Goal: Use online tool/utility: Utilize a website feature to perform a specific function

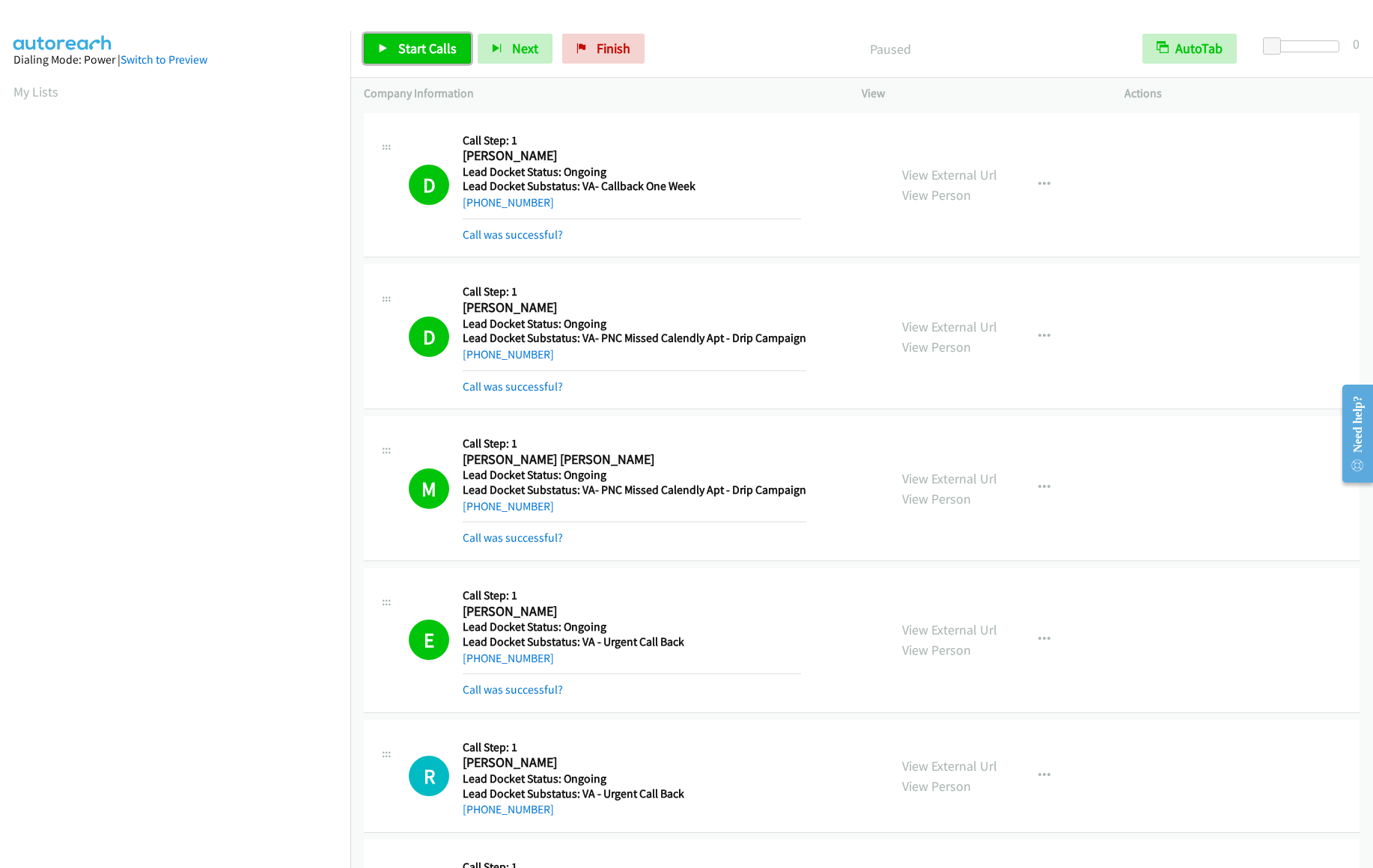
click at [395, 55] on link "Start Calls" at bounding box center [418, 48] width 107 height 30
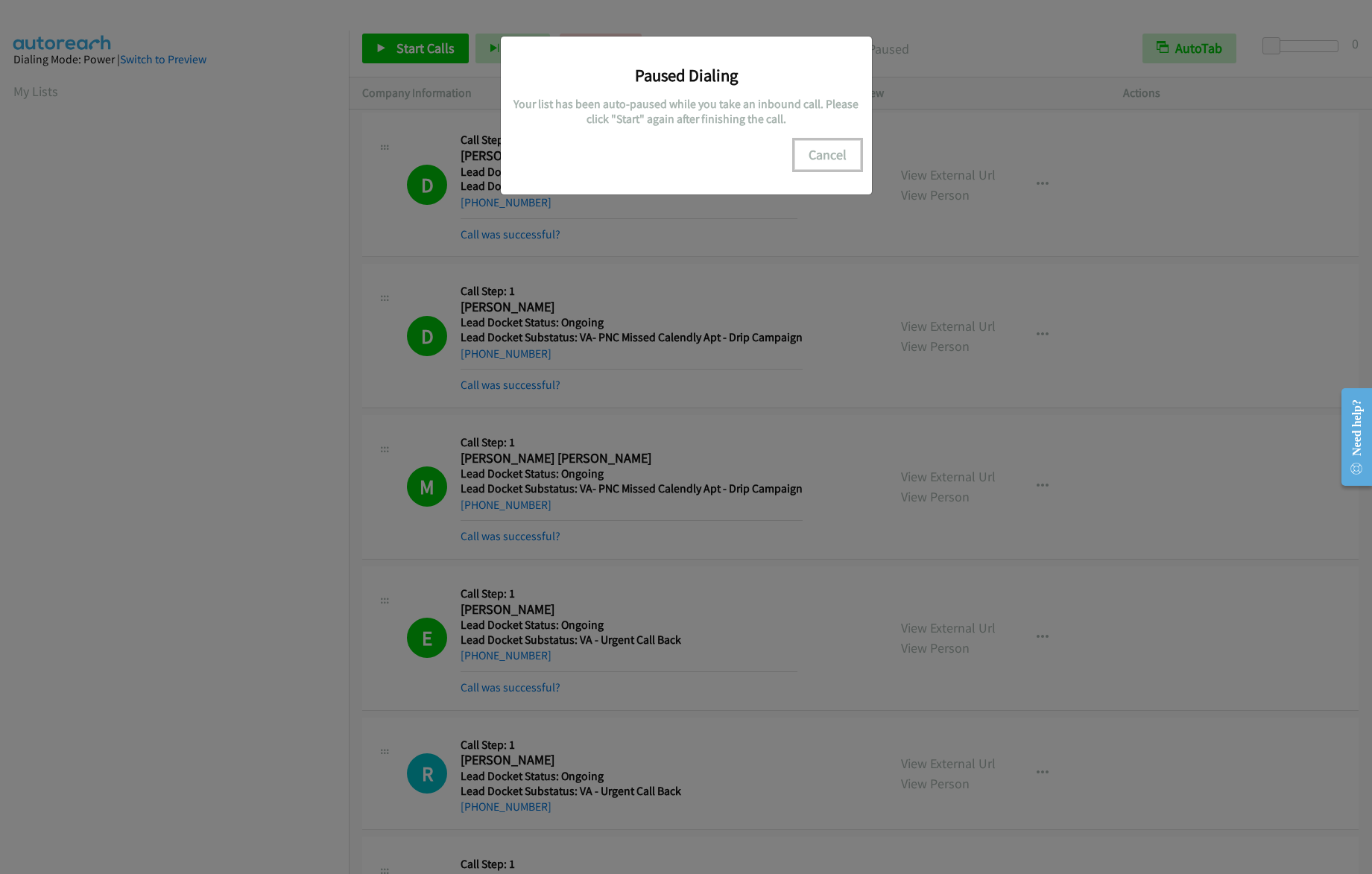
click at [831, 157] on button "Cancel" at bounding box center [827, 155] width 66 height 30
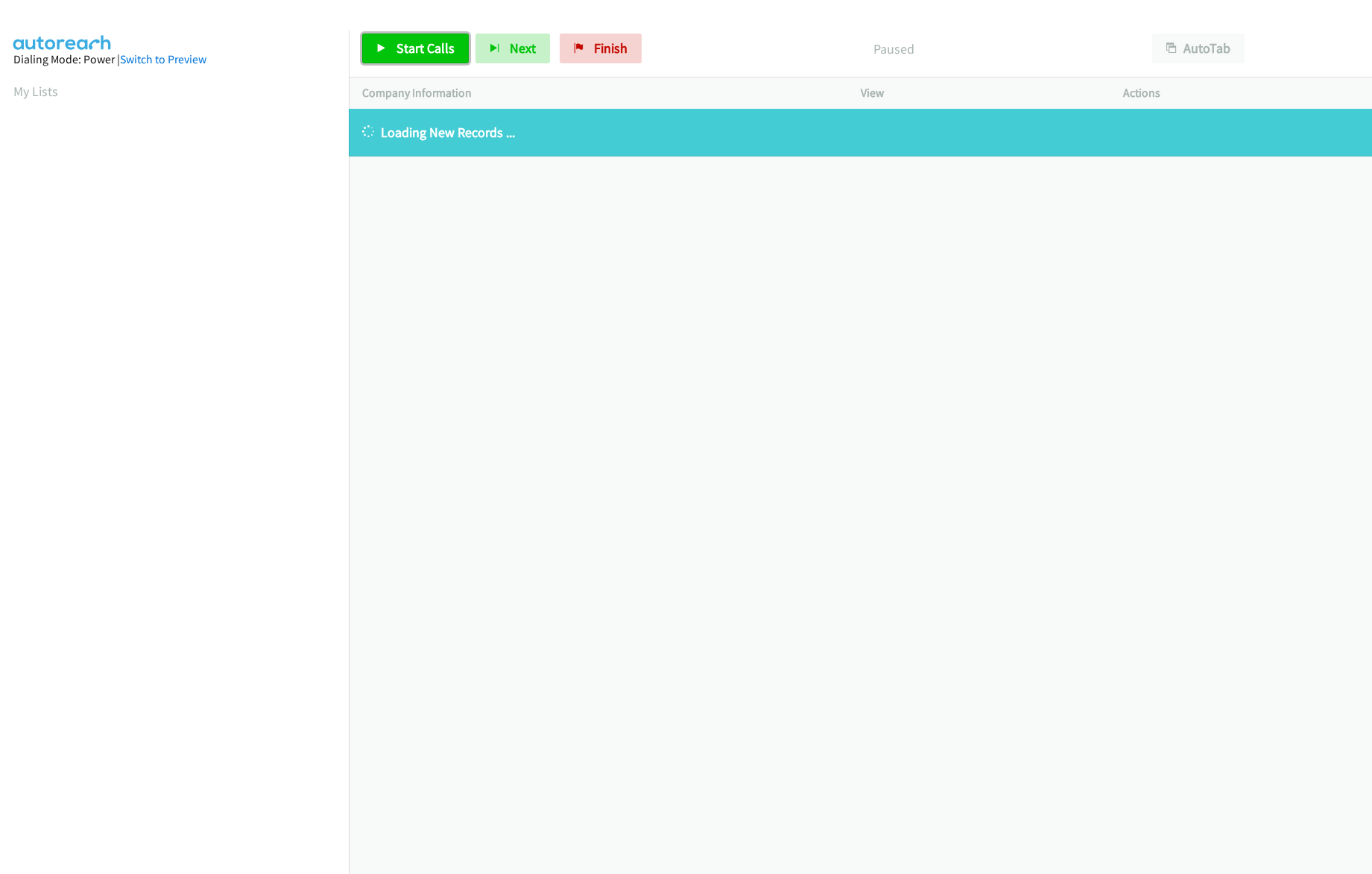
drag, startPoint x: 0, startPoint y: 0, endPoint x: 429, endPoint y: 49, distance: 431.8
click at [429, 49] on span "Start Calls" at bounding box center [425, 47] width 58 height 17
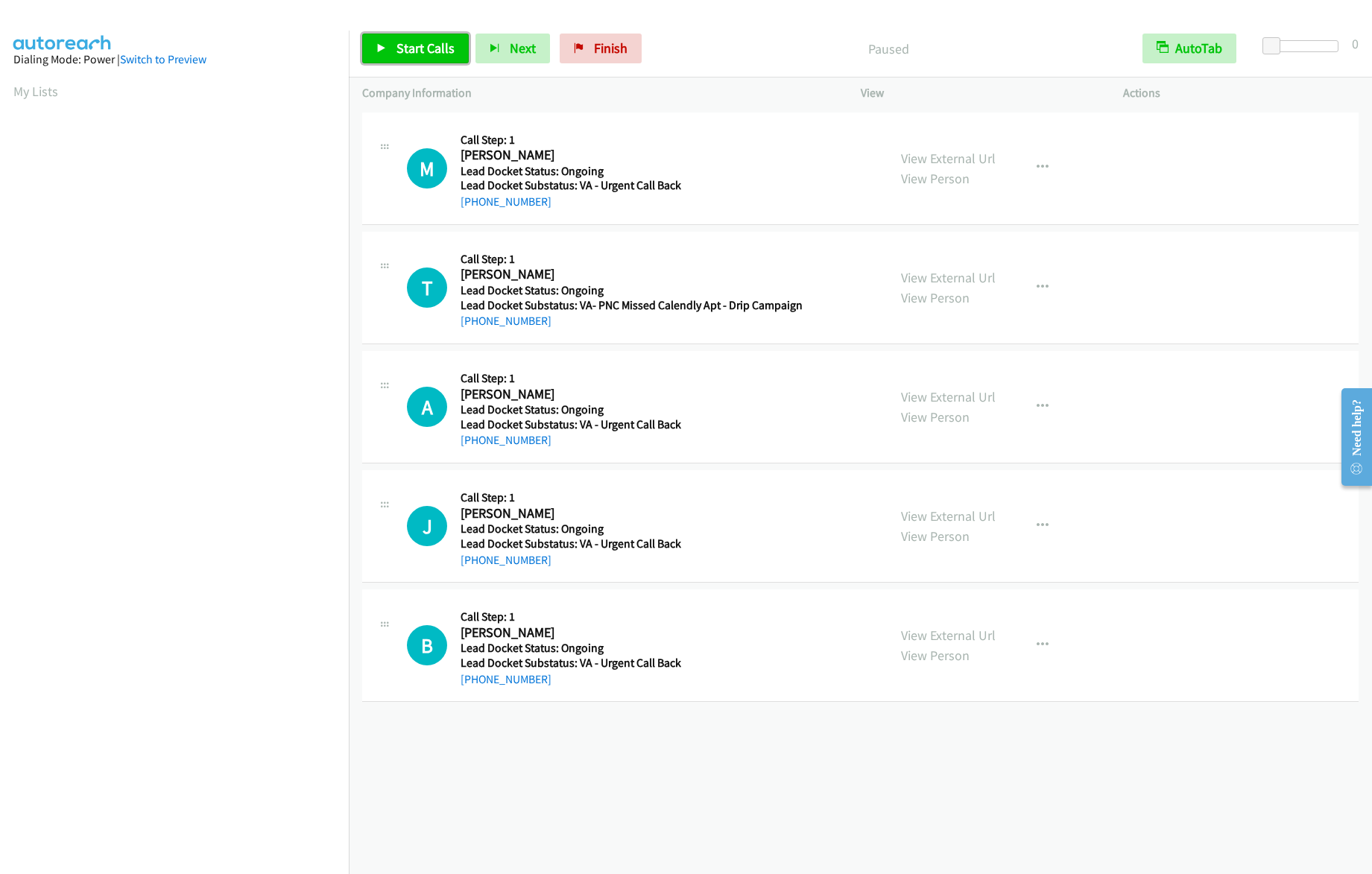
click at [415, 48] on span "Start Calls" at bounding box center [425, 47] width 58 height 17
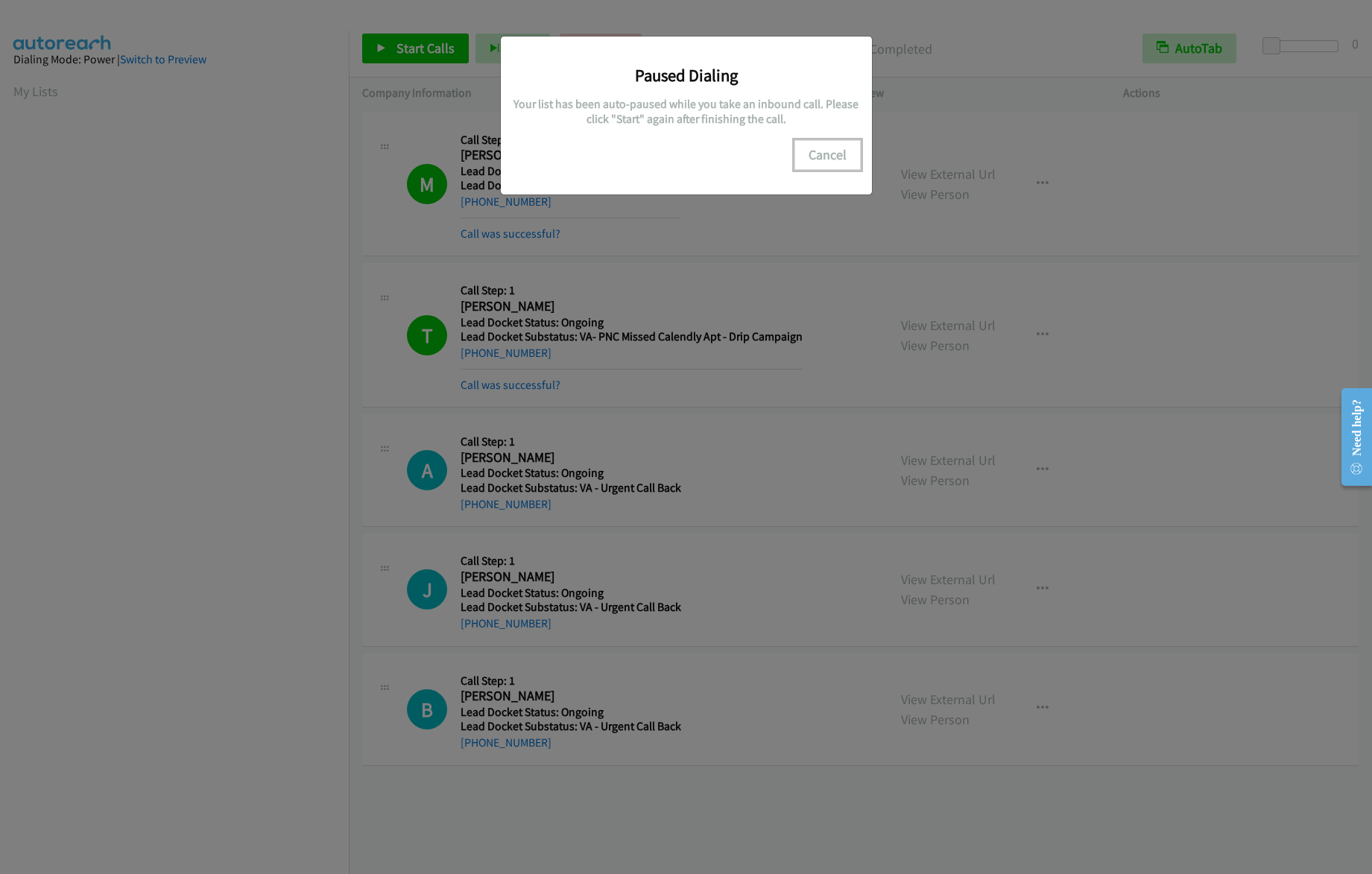
click at [840, 156] on button "Cancel" at bounding box center [827, 155] width 66 height 30
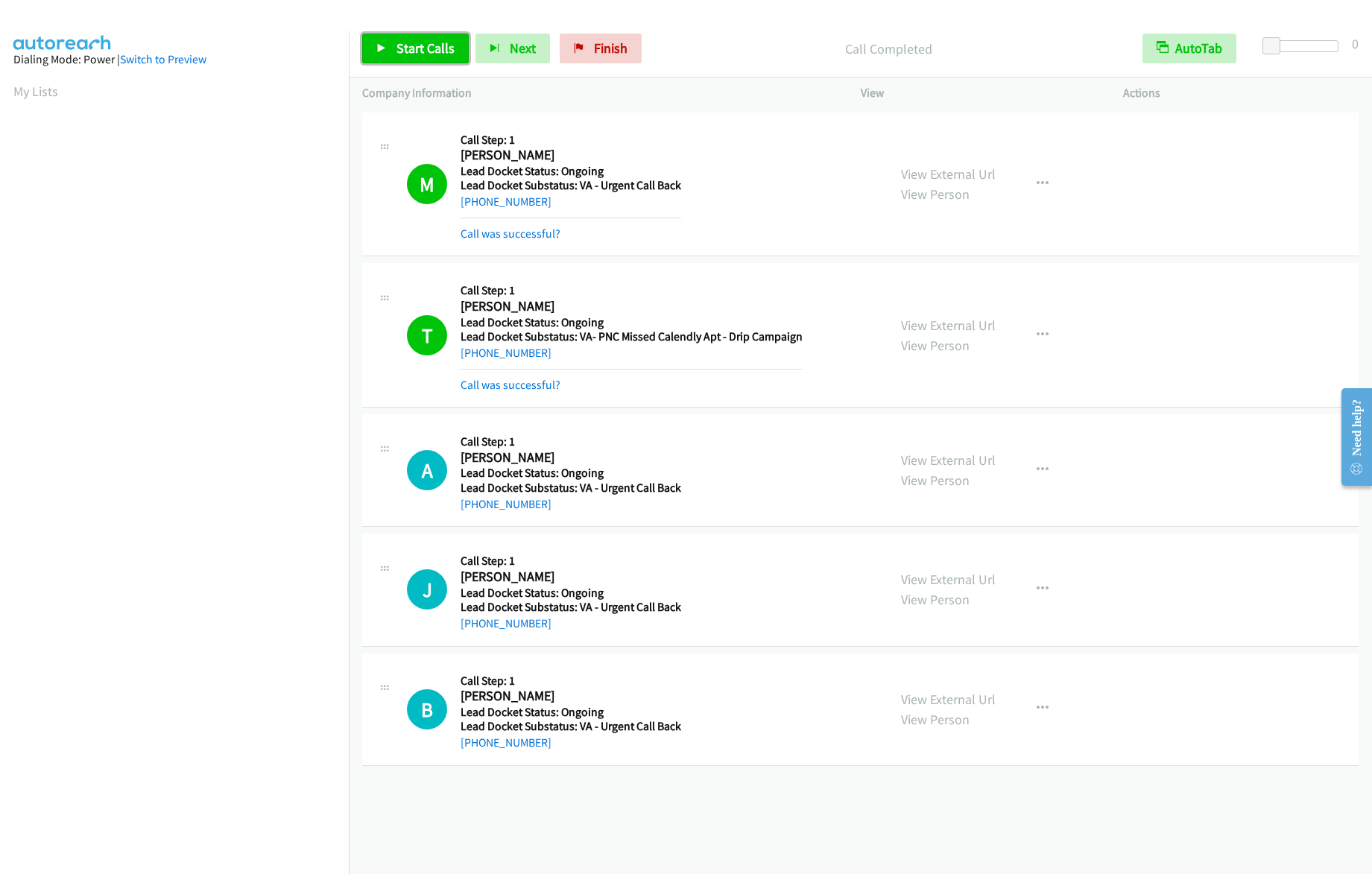
click at [400, 53] on span "Start Calls" at bounding box center [425, 47] width 58 height 17
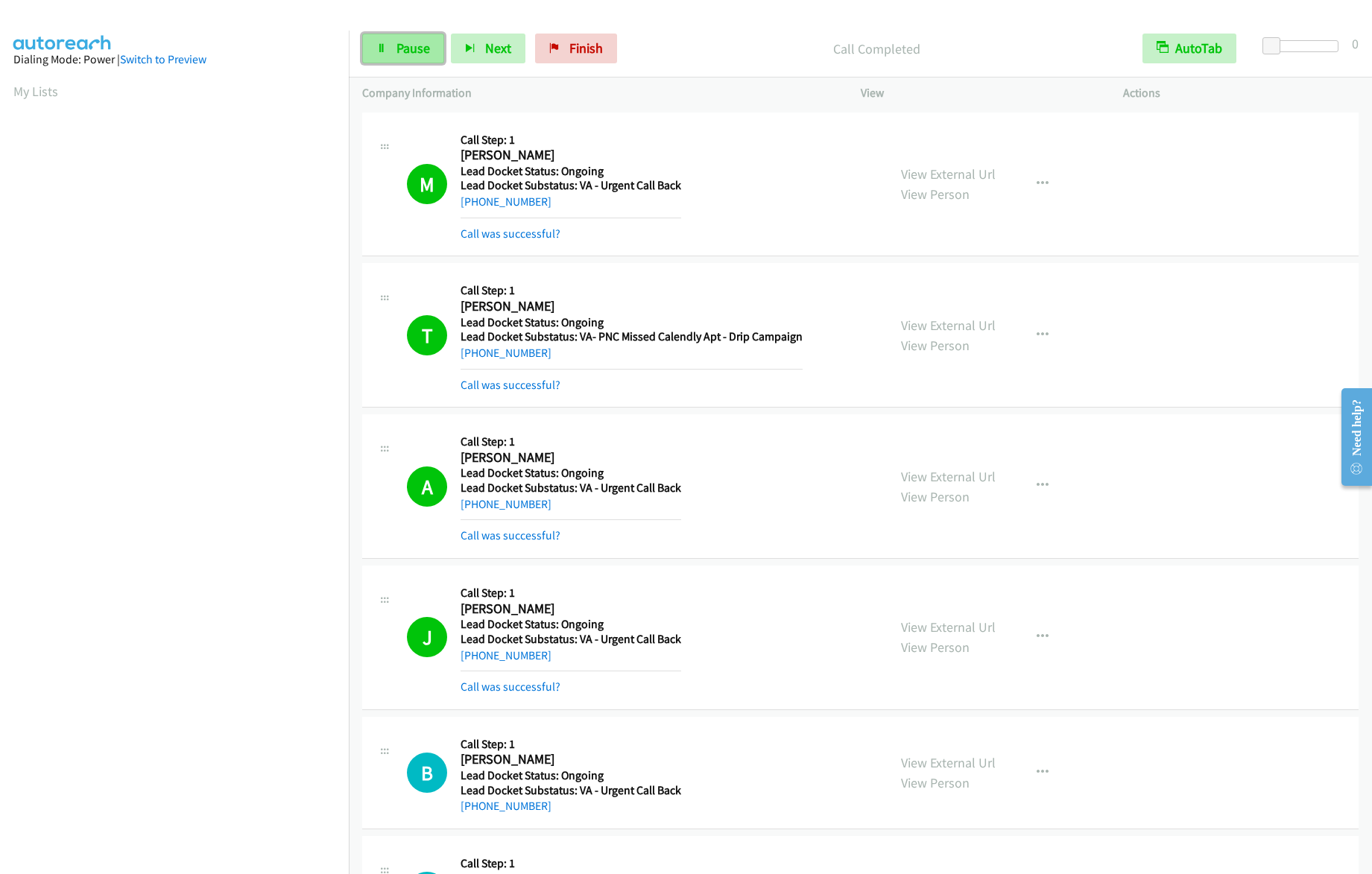
click at [412, 51] on span "Pause" at bounding box center [413, 47] width 34 height 17
click at [406, 61] on link "Start Calls" at bounding box center [416, 48] width 107 height 30
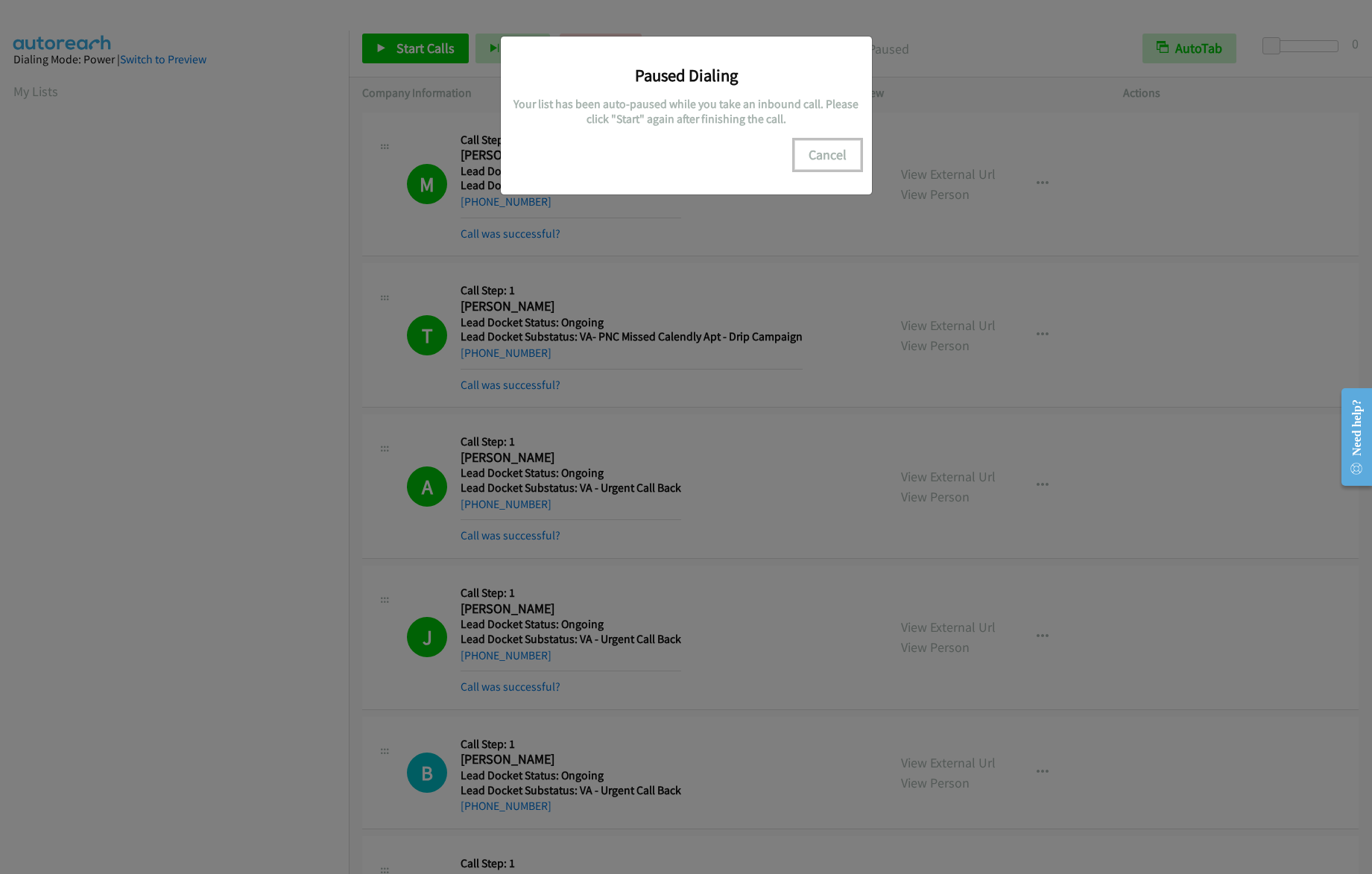
click at [825, 155] on button "Cancel" at bounding box center [827, 155] width 66 height 30
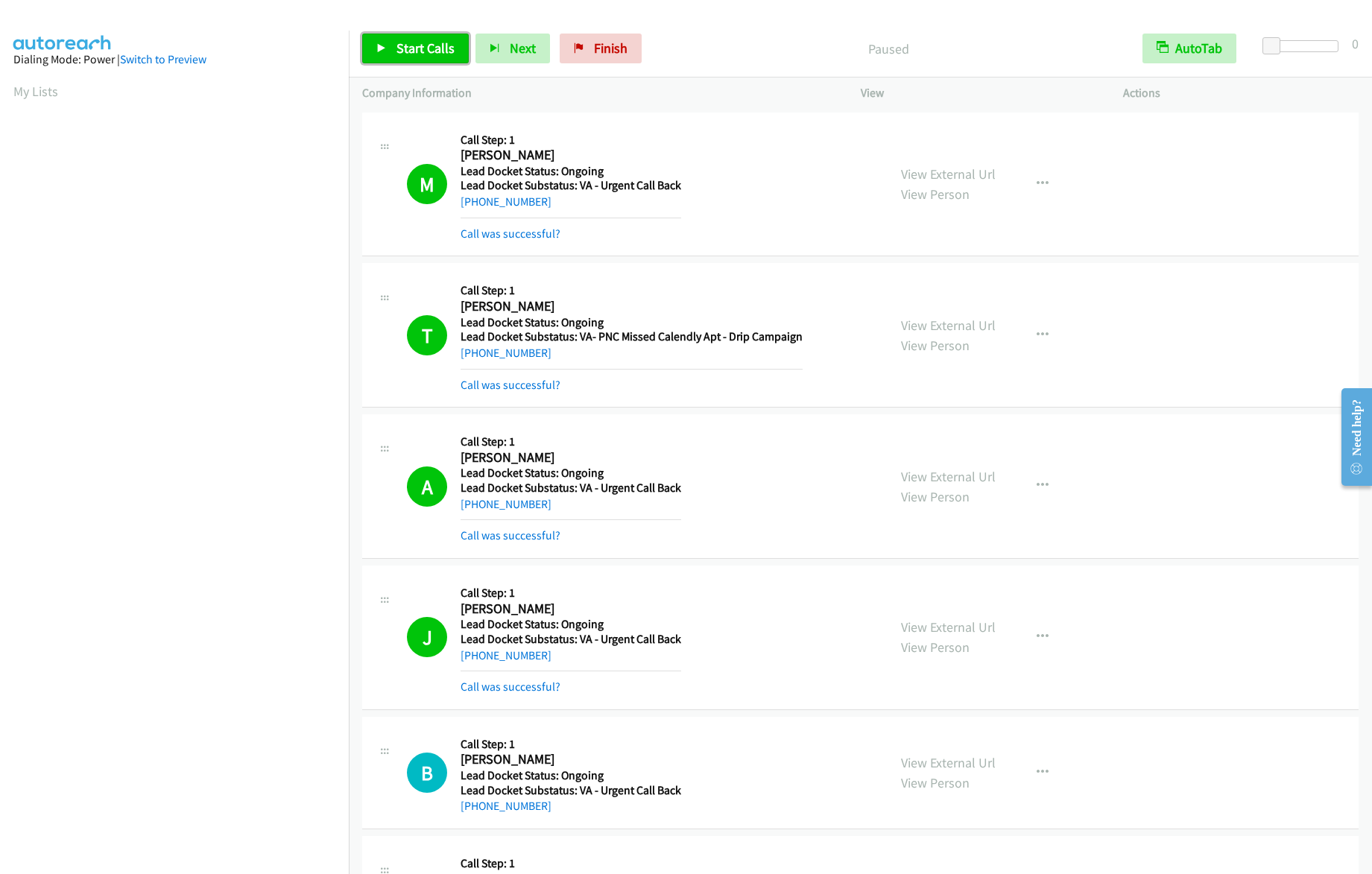
click at [427, 39] on span "Start Calls" at bounding box center [425, 47] width 58 height 17
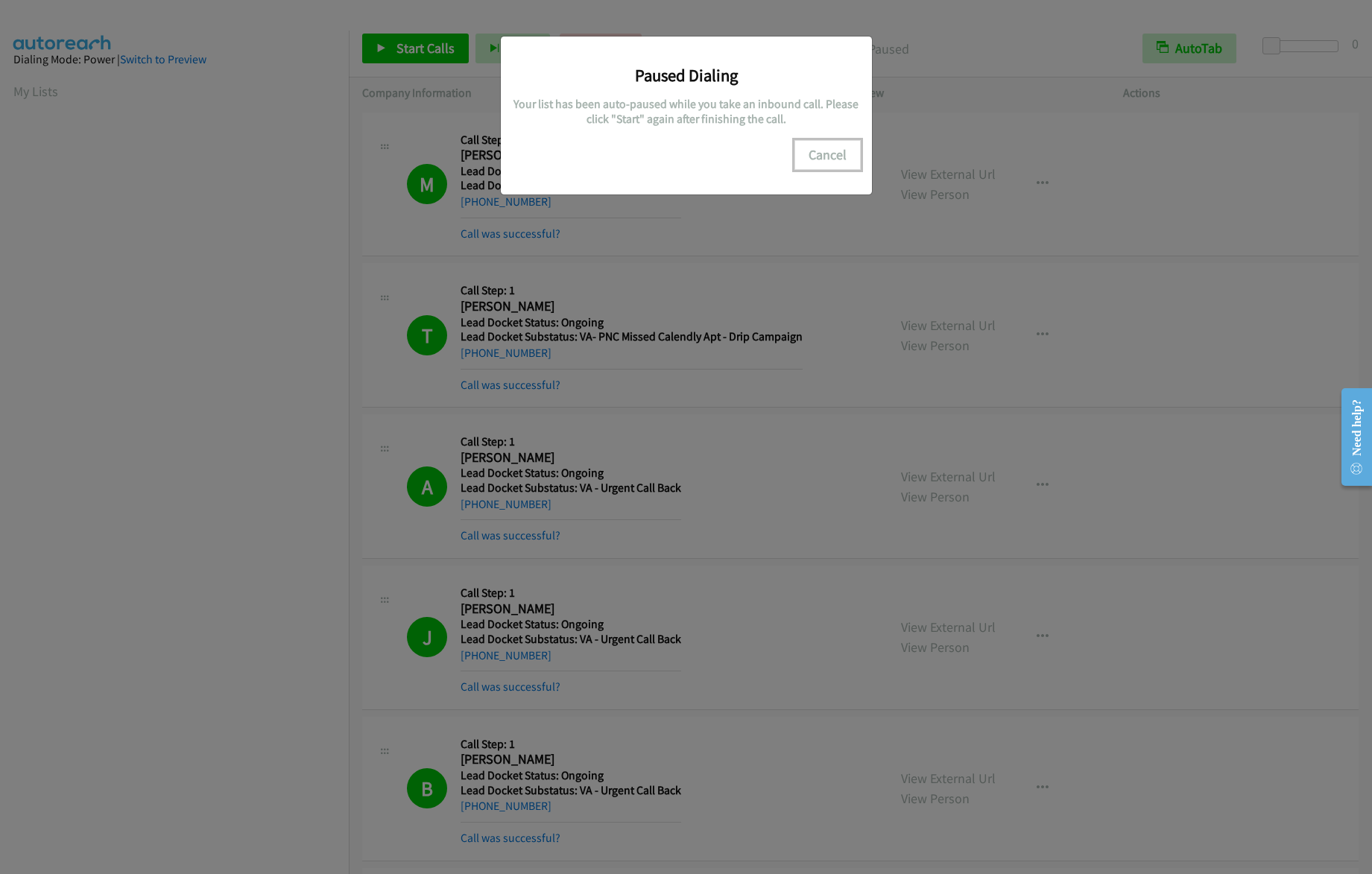
click at [850, 157] on button "Cancel" at bounding box center [827, 155] width 66 height 30
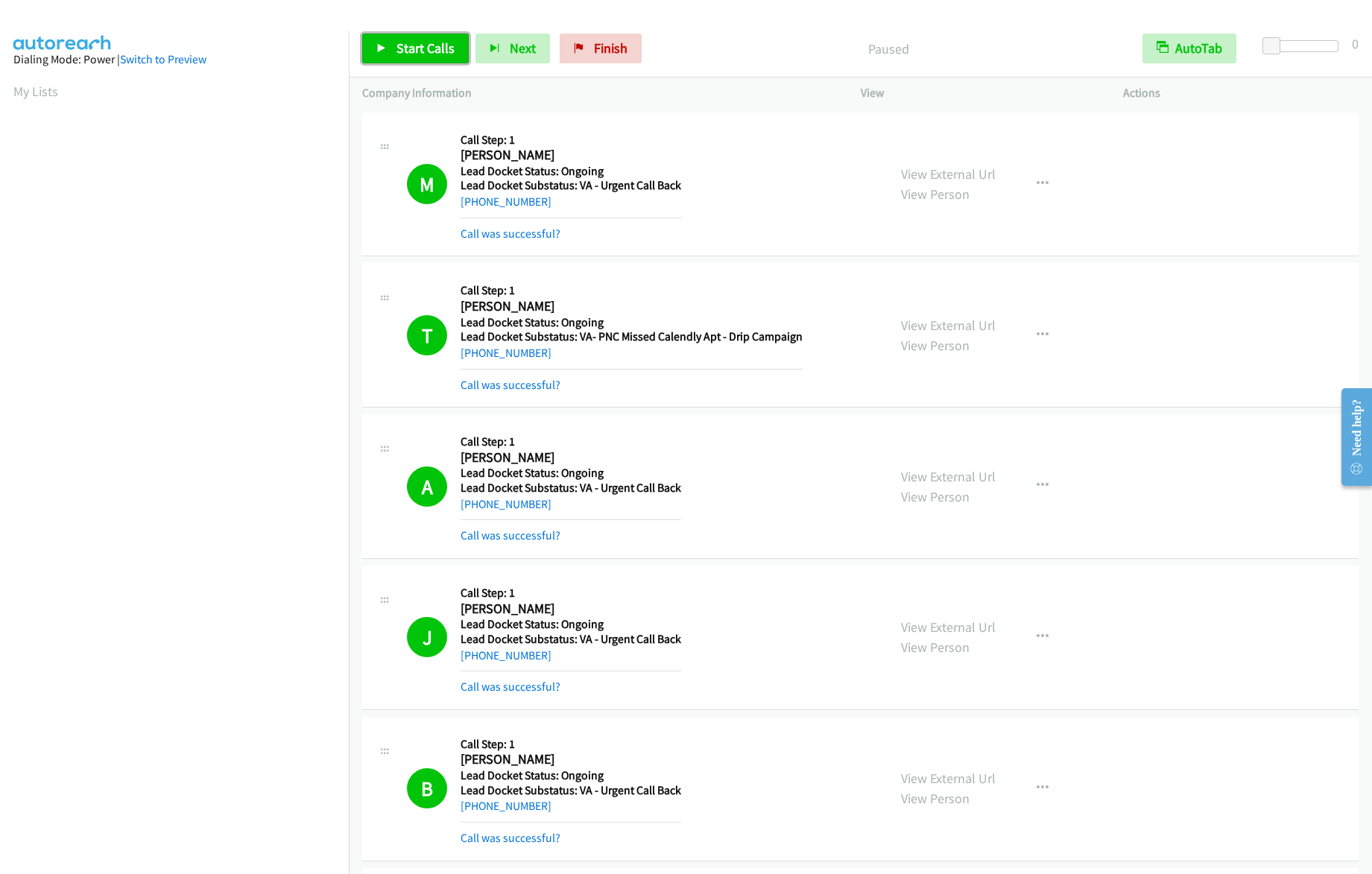
click at [432, 57] on link "Start Calls" at bounding box center [416, 48] width 107 height 30
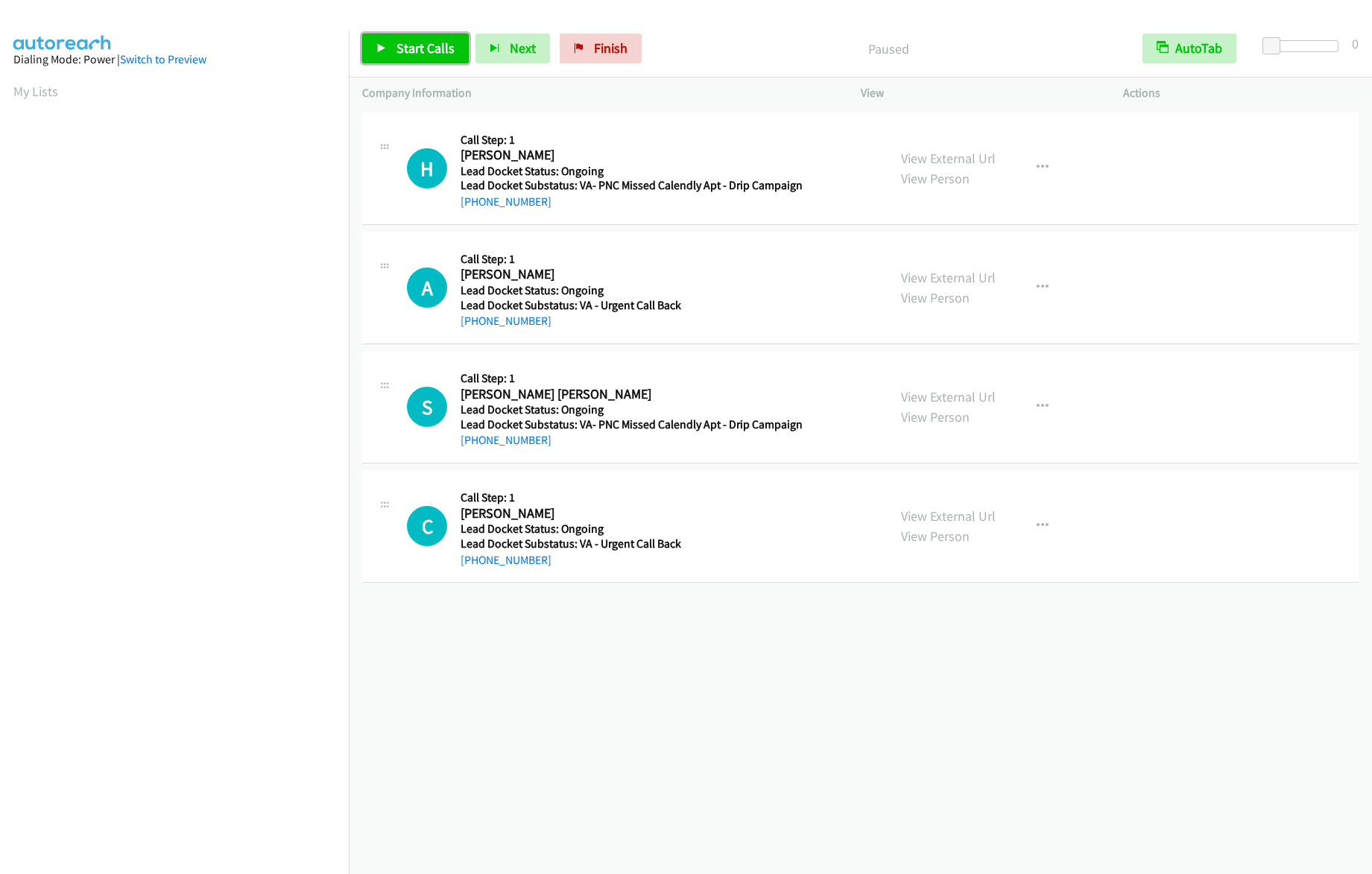
click at [422, 54] on span "Start Calls" at bounding box center [425, 47] width 58 height 17
click at [594, 55] on span "Finish" at bounding box center [611, 47] width 34 height 17
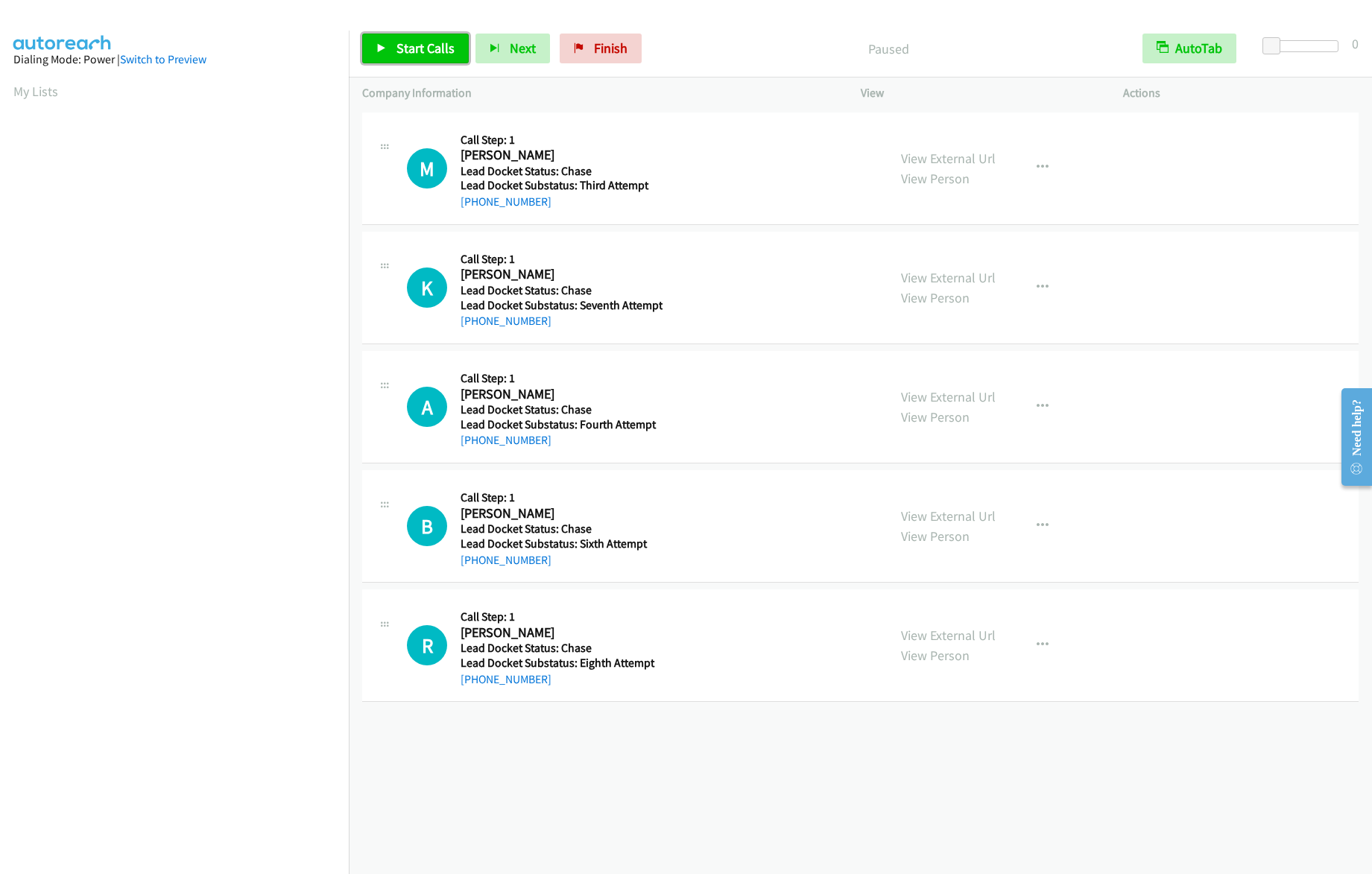
click at [401, 49] on span "Start Calls" at bounding box center [425, 47] width 58 height 17
click at [409, 50] on span "Pause" at bounding box center [413, 47] width 34 height 17
click at [625, 41] on link "Finish" at bounding box center [600, 48] width 82 height 30
click at [406, 52] on span "Start Calls" at bounding box center [425, 47] width 58 height 17
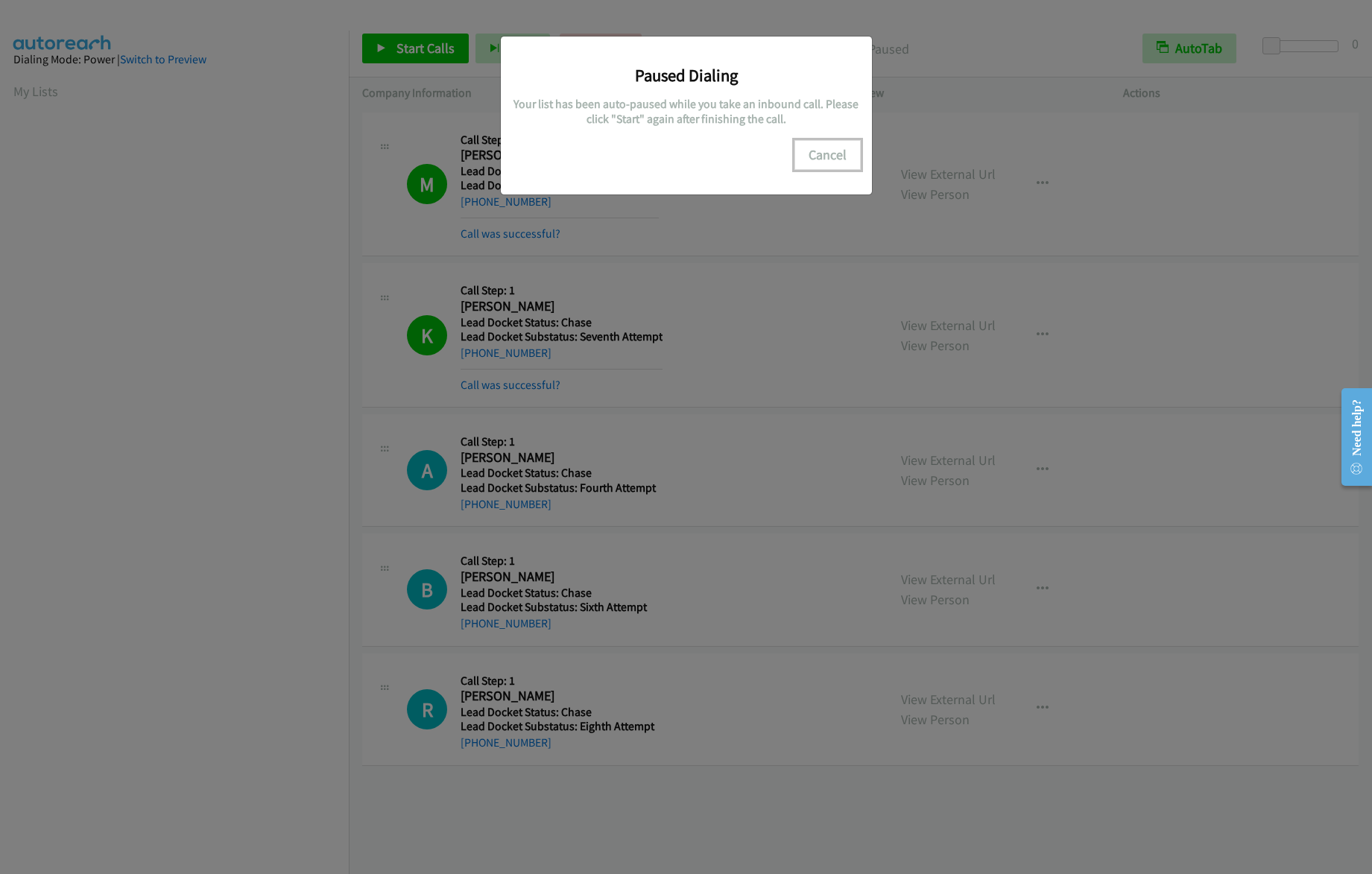
click at [838, 162] on button "Cancel" at bounding box center [827, 155] width 66 height 30
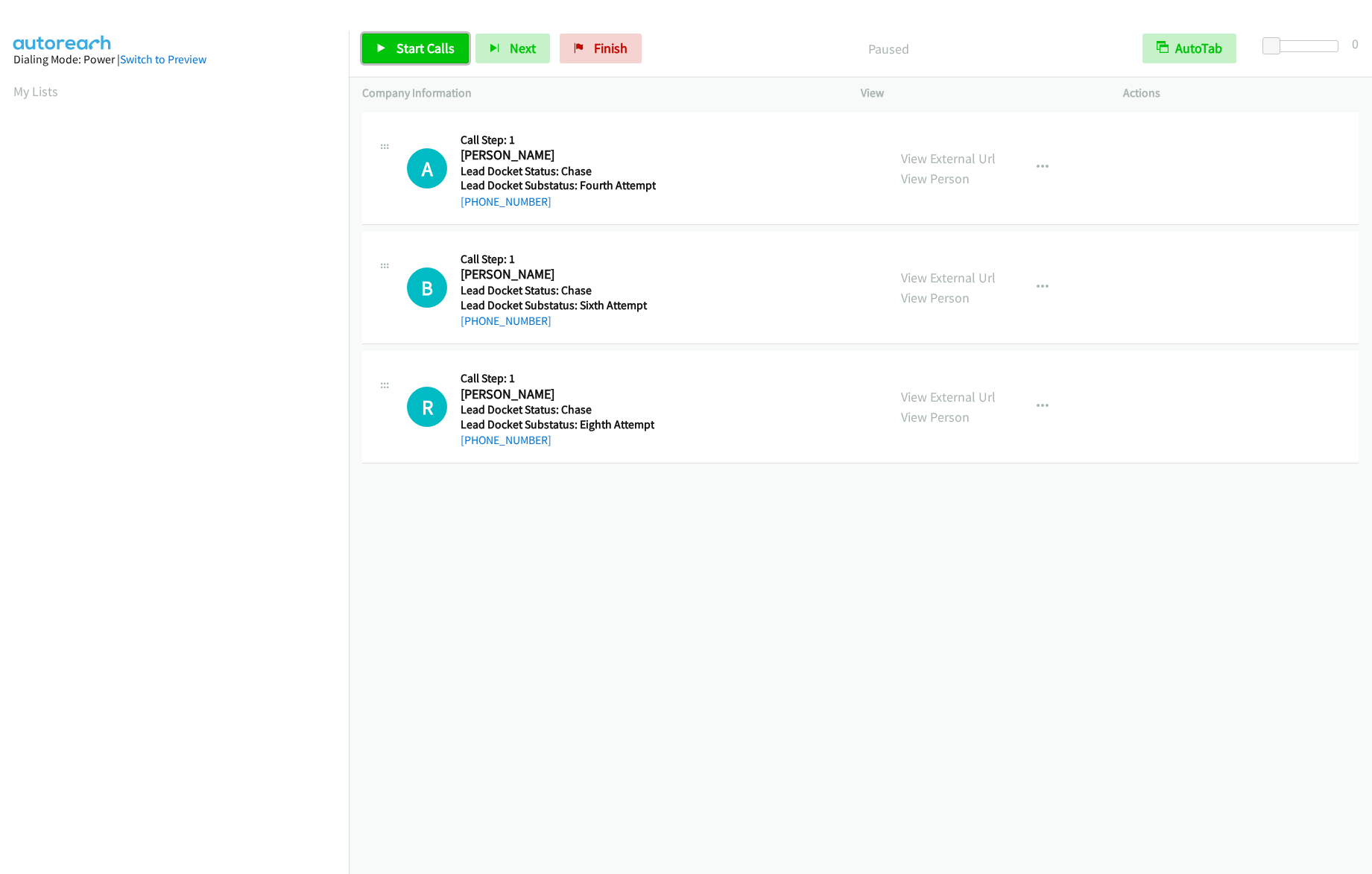
click at [413, 46] on span "Start Calls" at bounding box center [425, 47] width 58 height 17
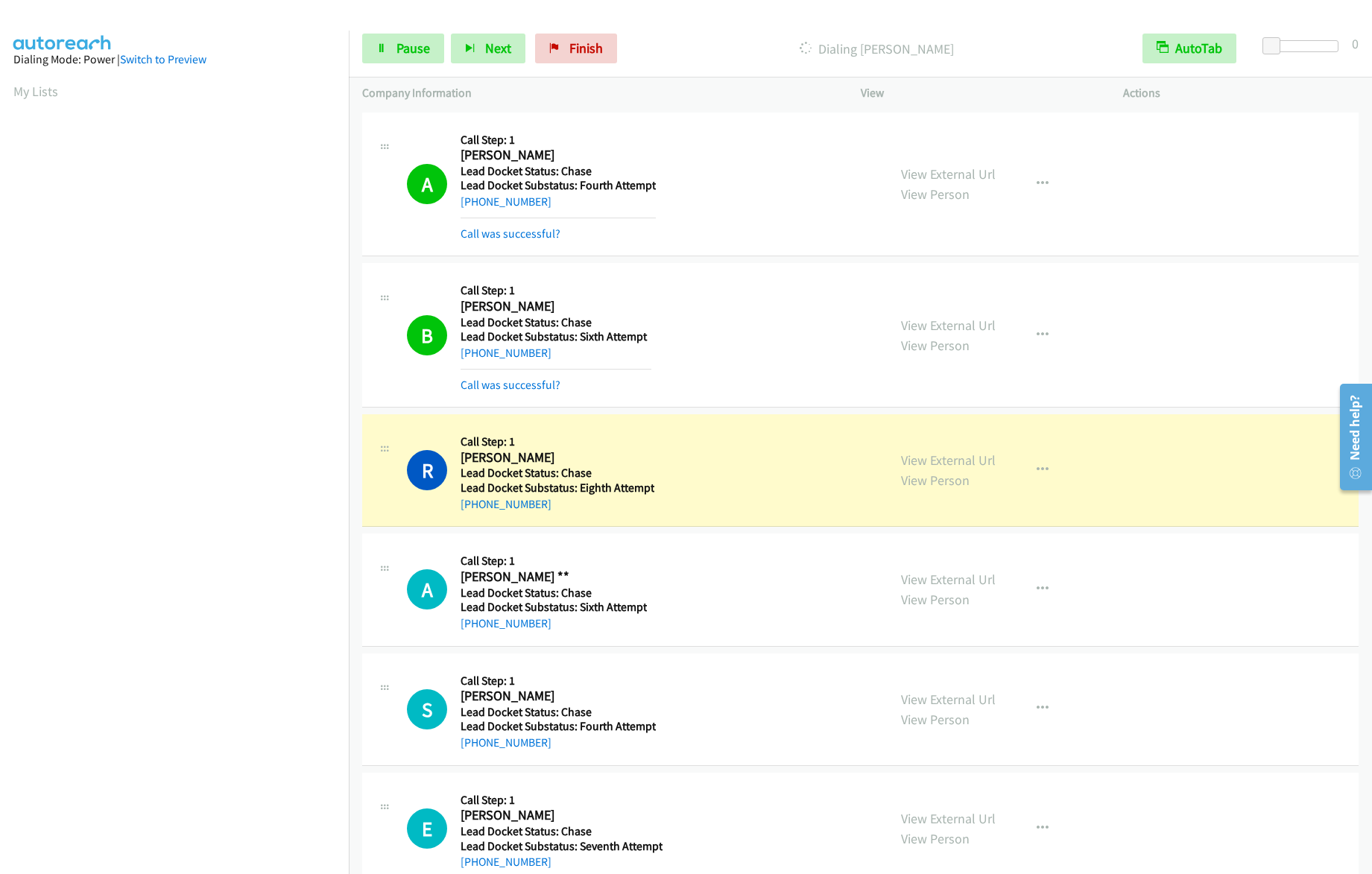
click at [393, 654] on td "S Callback Scheduled Call Step: 1 [PERSON_NAME] America/Los_Angeles Lead Docket…" at bounding box center [860, 709] width 1023 height 119
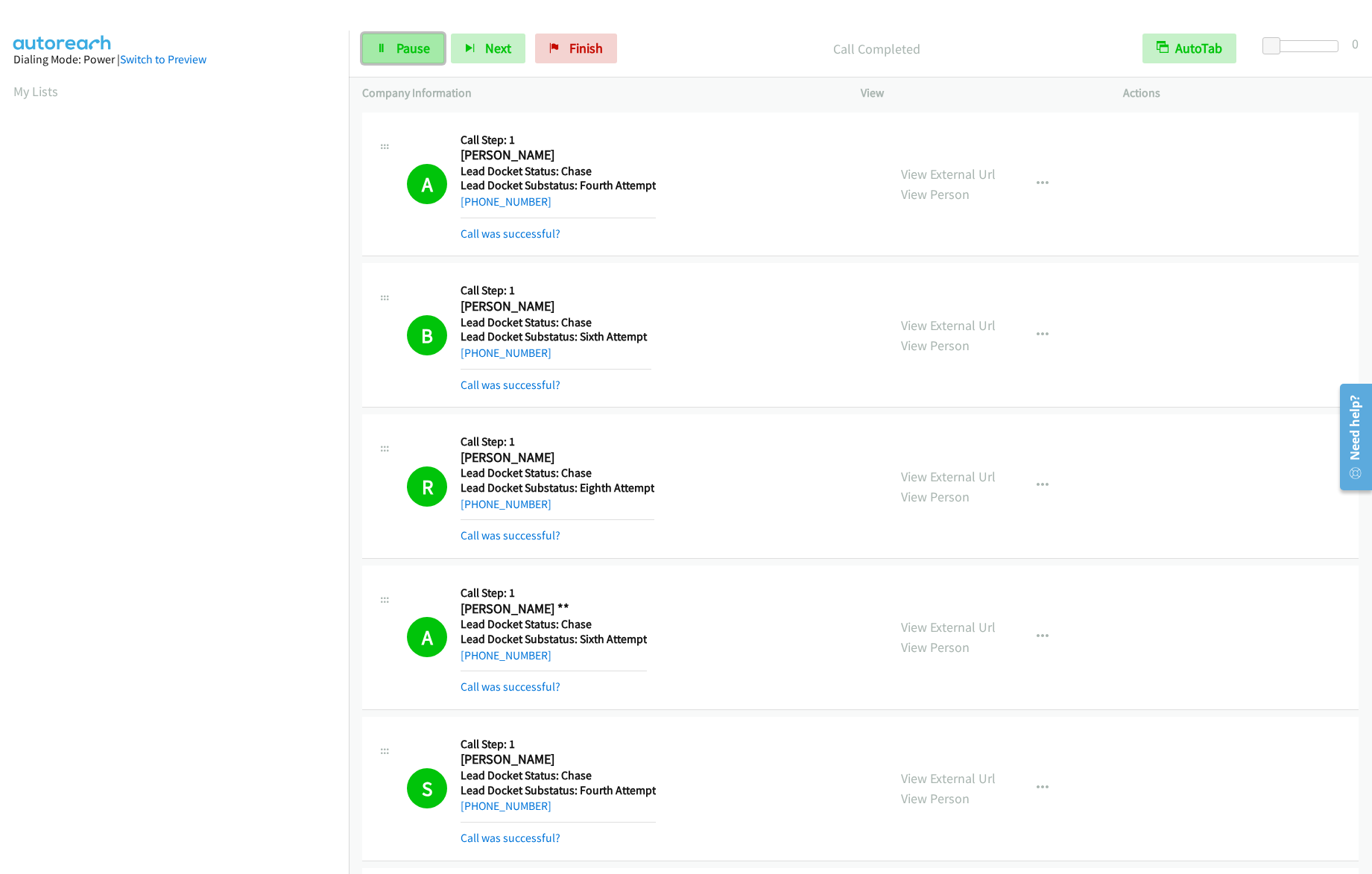
click at [389, 45] on link "Pause" at bounding box center [403, 48] width 82 height 30
click at [434, 52] on span "Start Calls" at bounding box center [425, 47] width 58 height 17
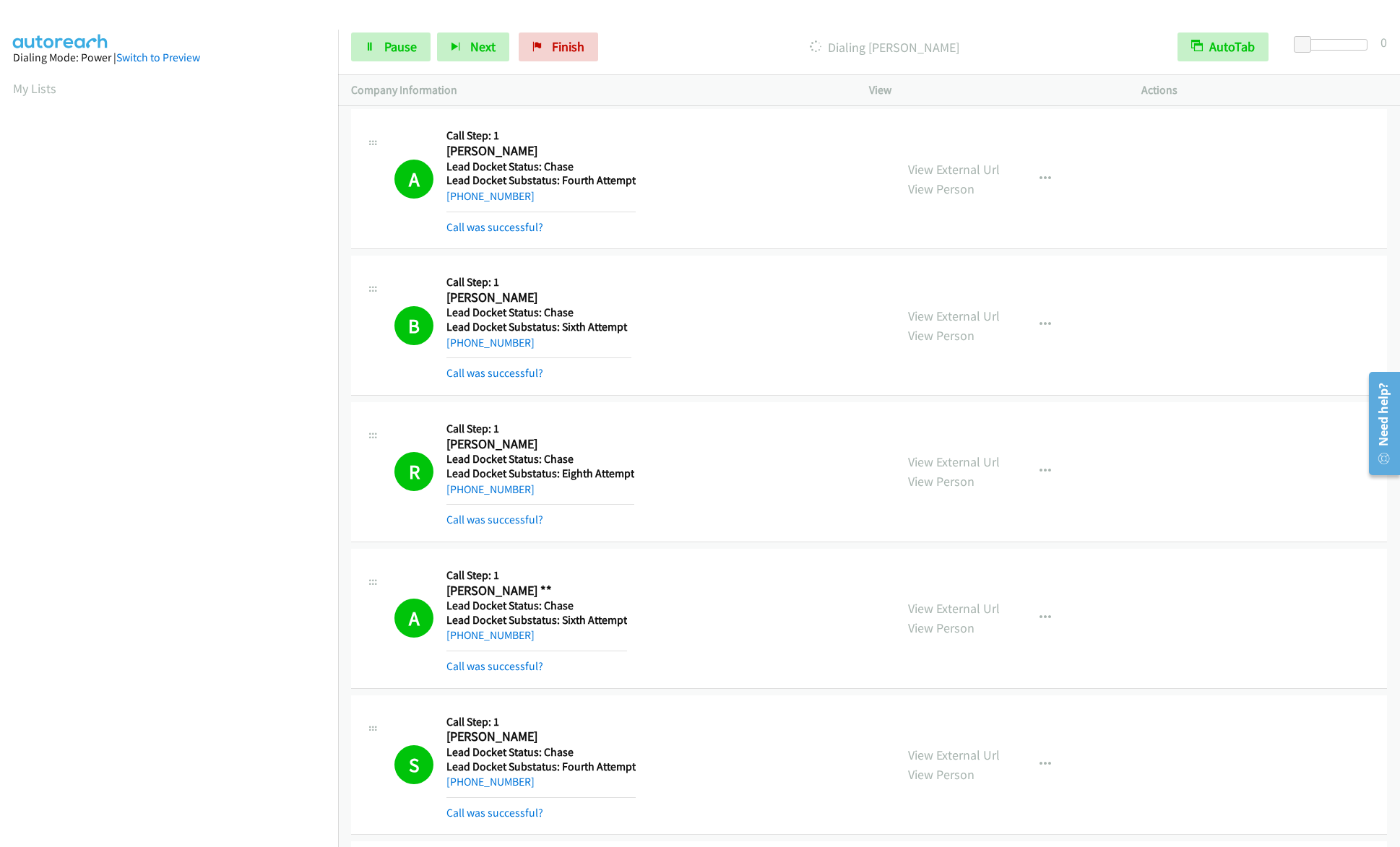
click at [1214, 782] on div "S Callback Scheduled Call Step: 1 Suzan Kirinda America/Los_Angeles Lead Docket…" at bounding box center [869, 765] width 1036 height 140
click at [387, 46] on span "Pause" at bounding box center [401, 46] width 32 height 16
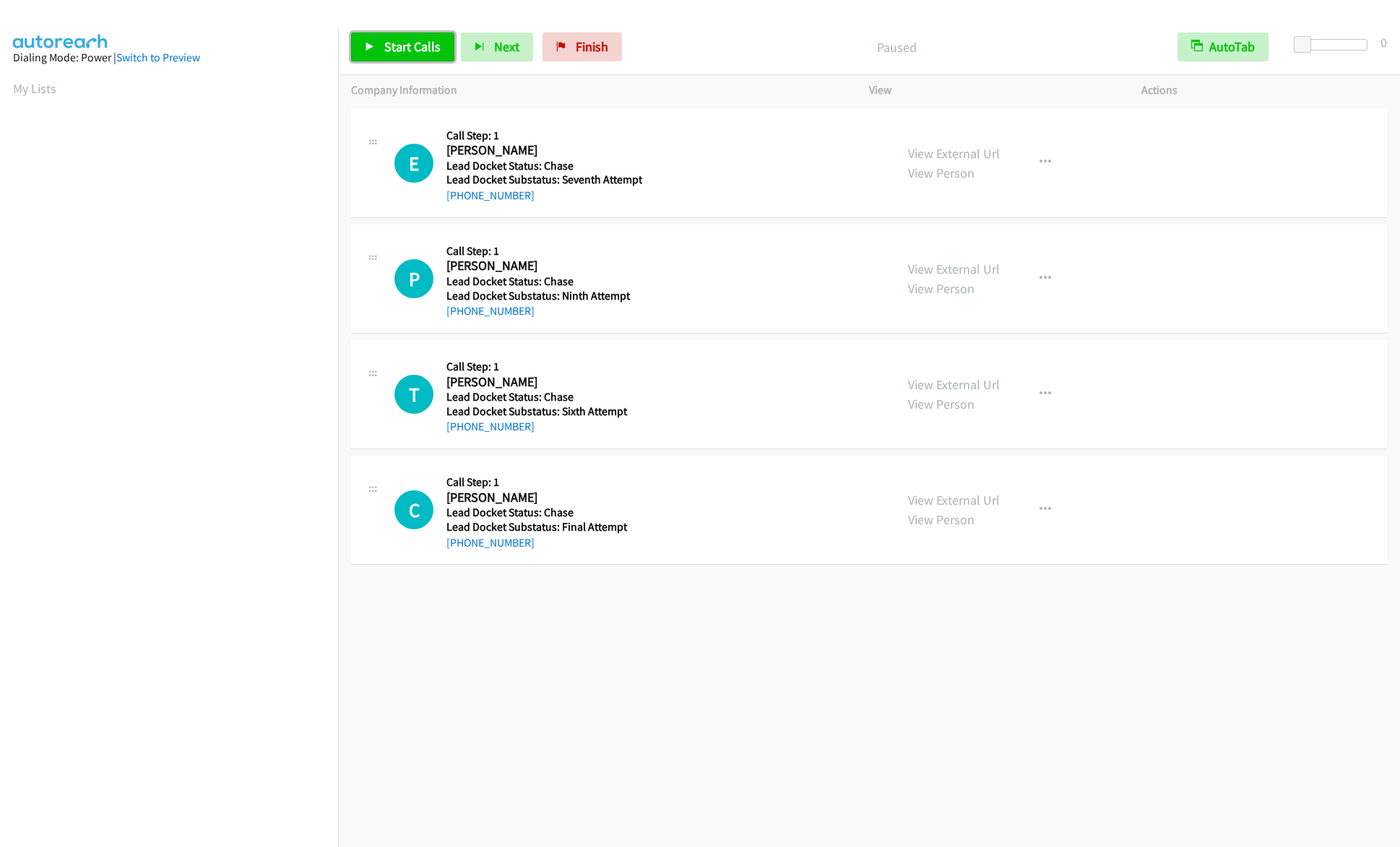
click at [418, 45] on span "Start Calls" at bounding box center [412, 46] width 56 height 16
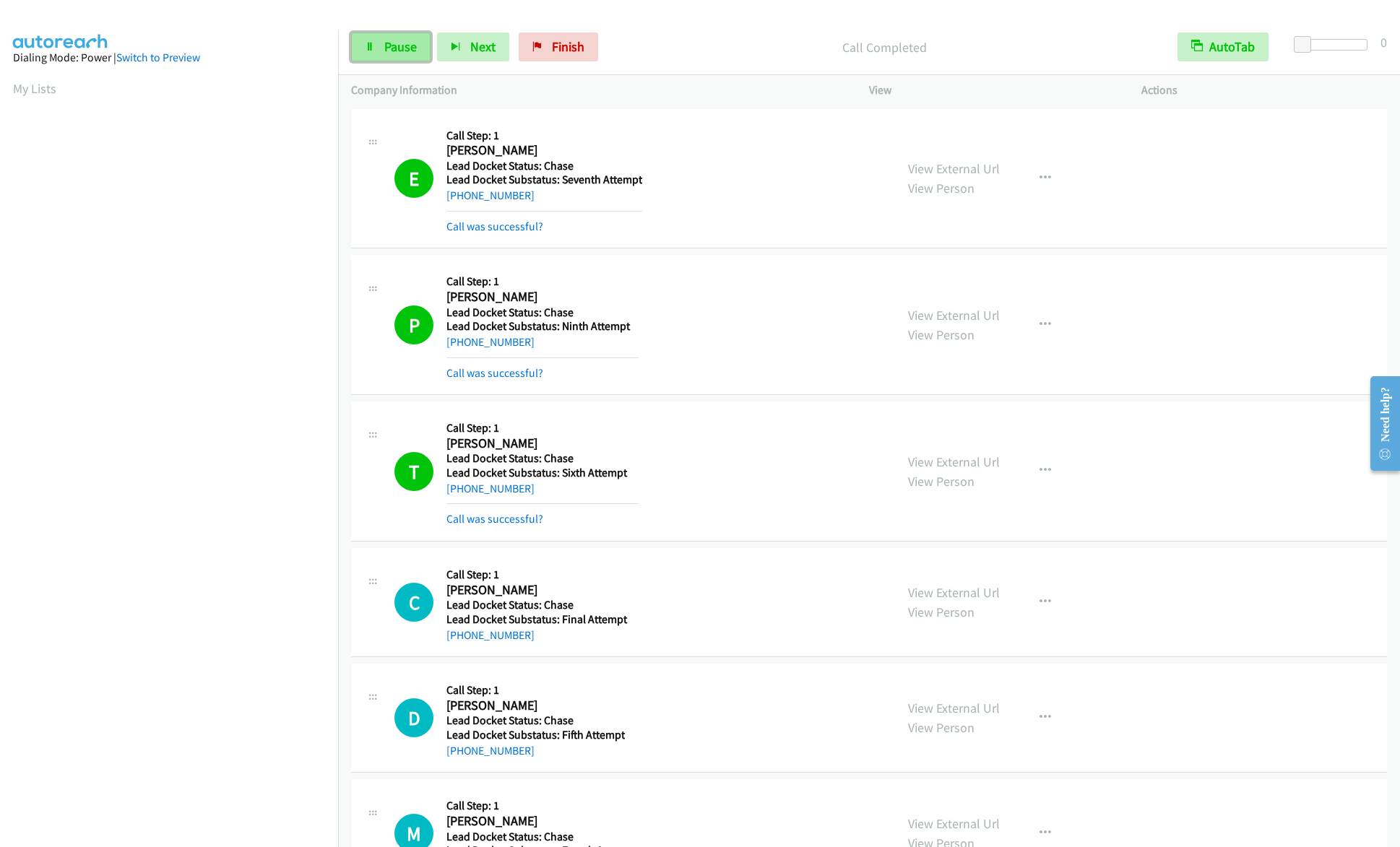
click at [377, 50] on link "Pause" at bounding box center [391, 46] width 80 height 29
click at [385, 51] on span "Start Calls" at bounding box center [412, 46] width 56 height 16
